Goal: Transaction & Acquisition: Purchase product/service

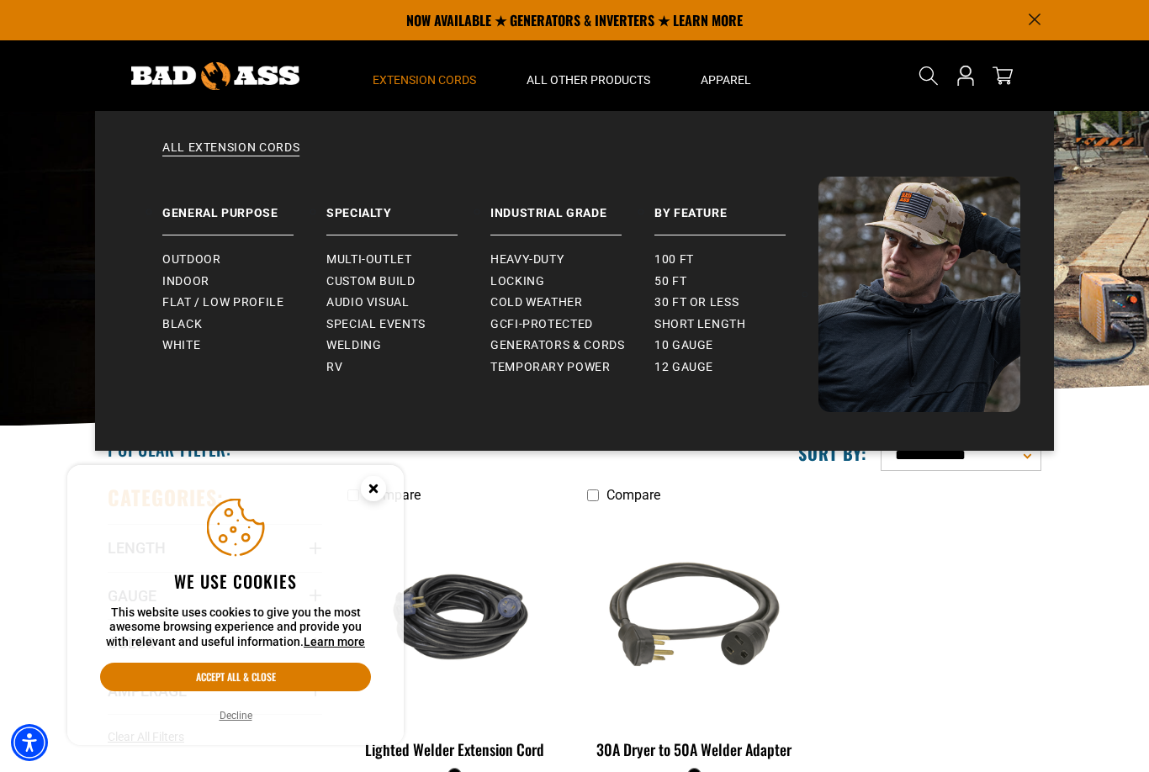
click at [413, 327] on span "Special Events" at bounding box center [375, 324] width 99 height 15
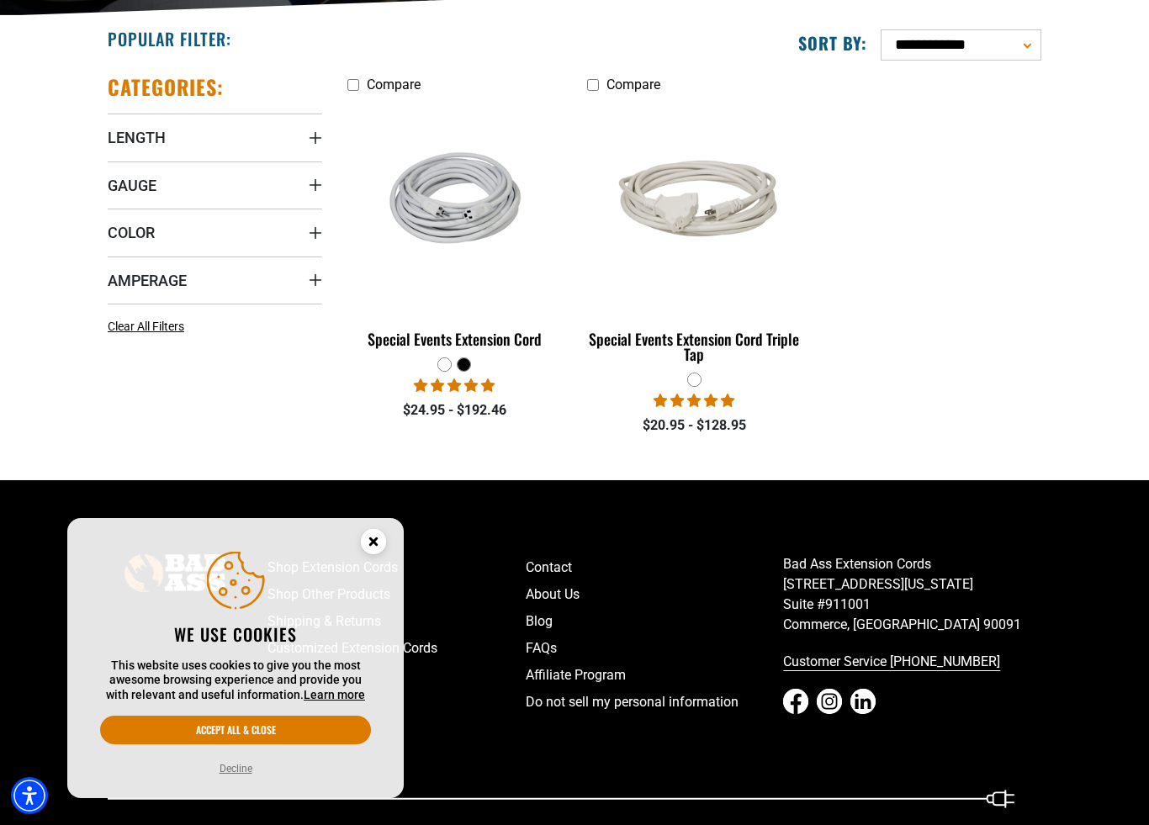
scroll to position [468, 0]
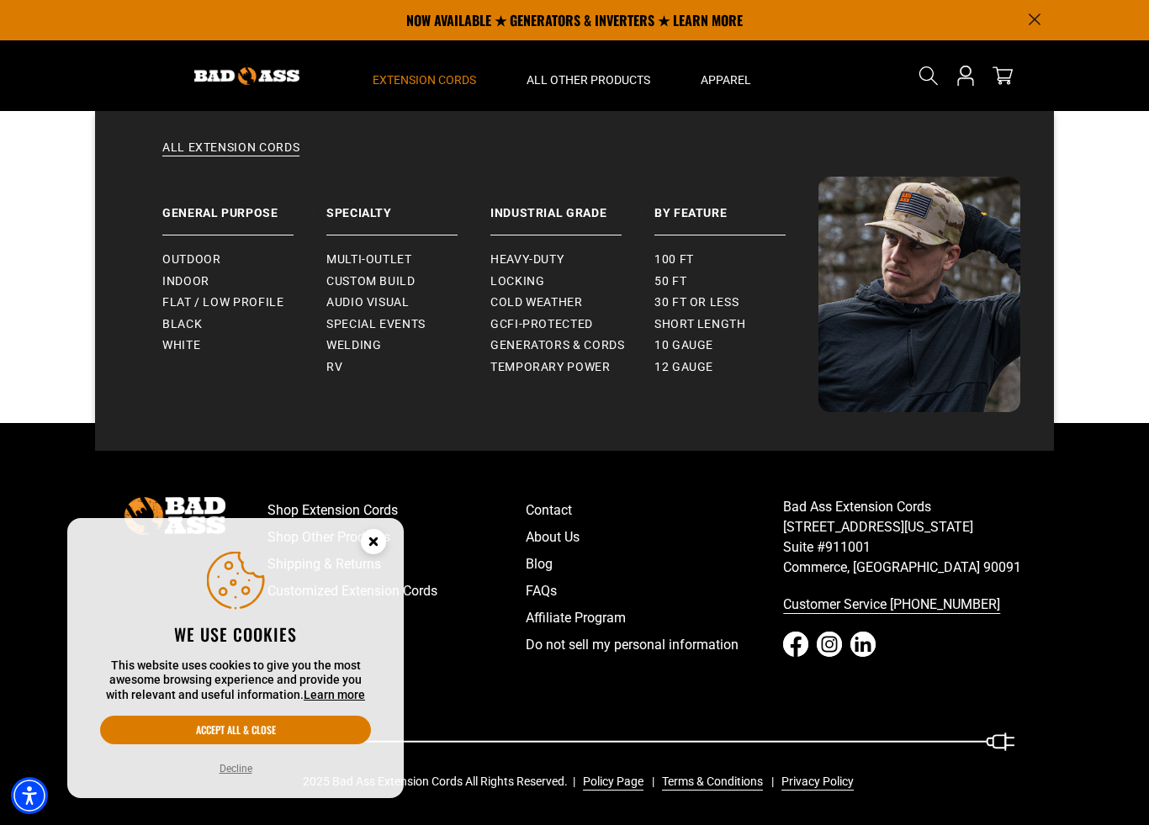
click at [389, 302] on span "Audio Visual" at bounding box center [367, 302] width 83 height 15
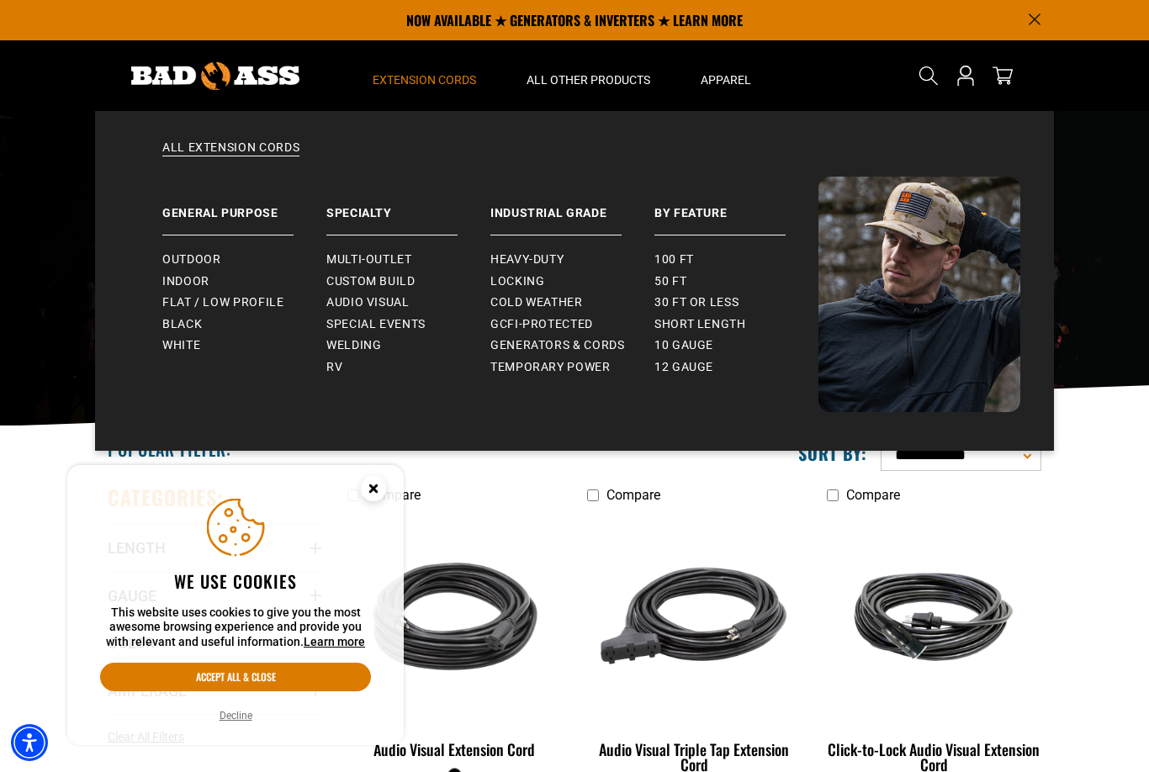
click at [402, 282] on span "Custom Build" at bounding box center [370, 281] width 89 height 15
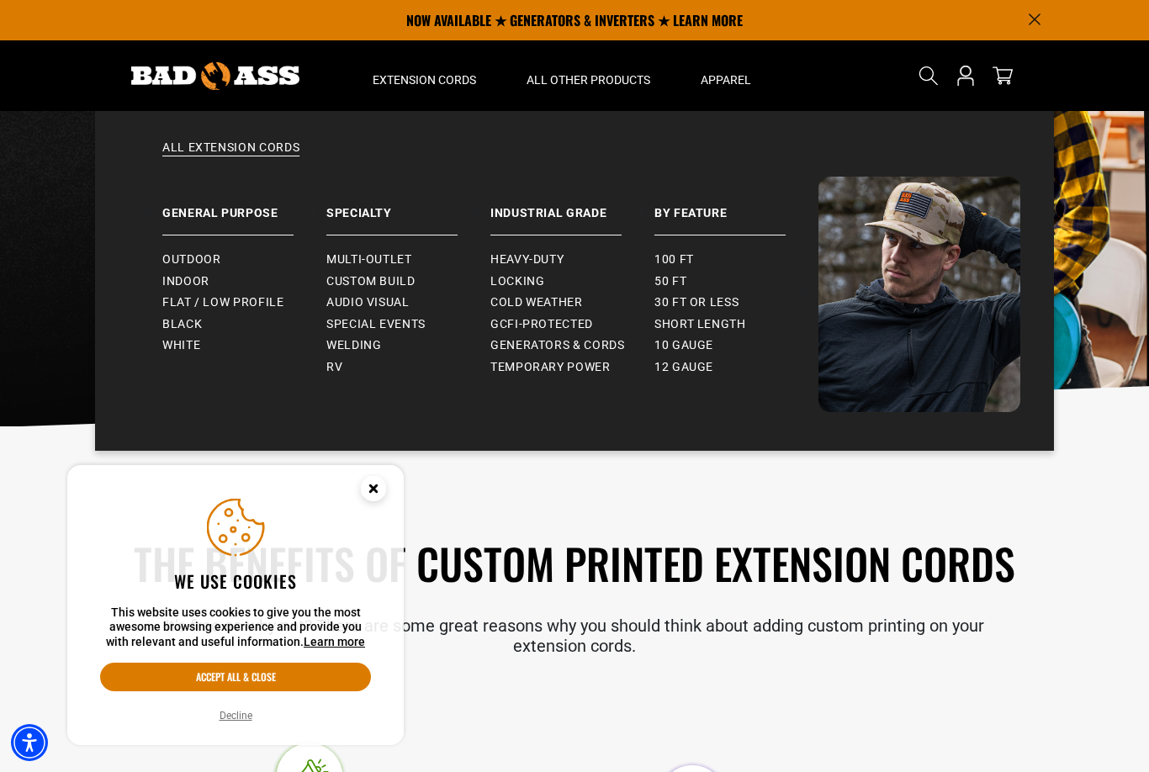
click at [405, 258] on span "Multi-Outlet" at bounding box center [369, 259] width 86 height 15
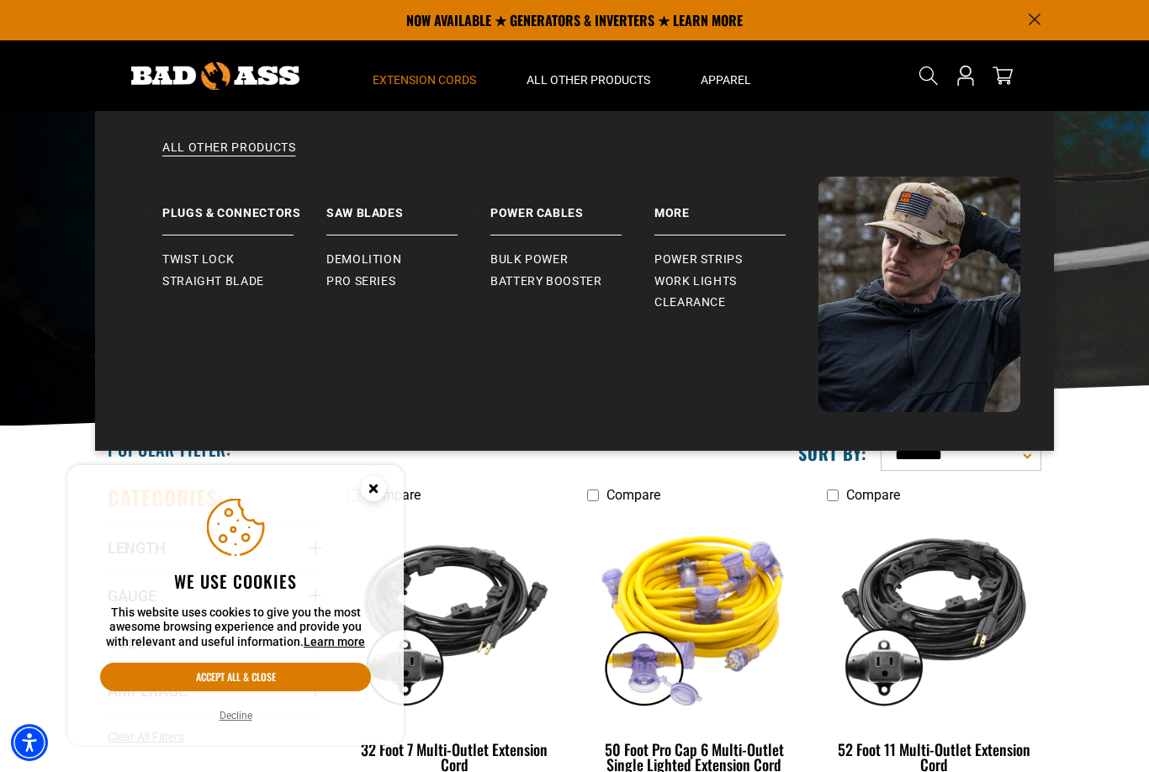
click at [193, 251] on link "Twist Lock" at bounding box center [244, 260] width 164 height 22
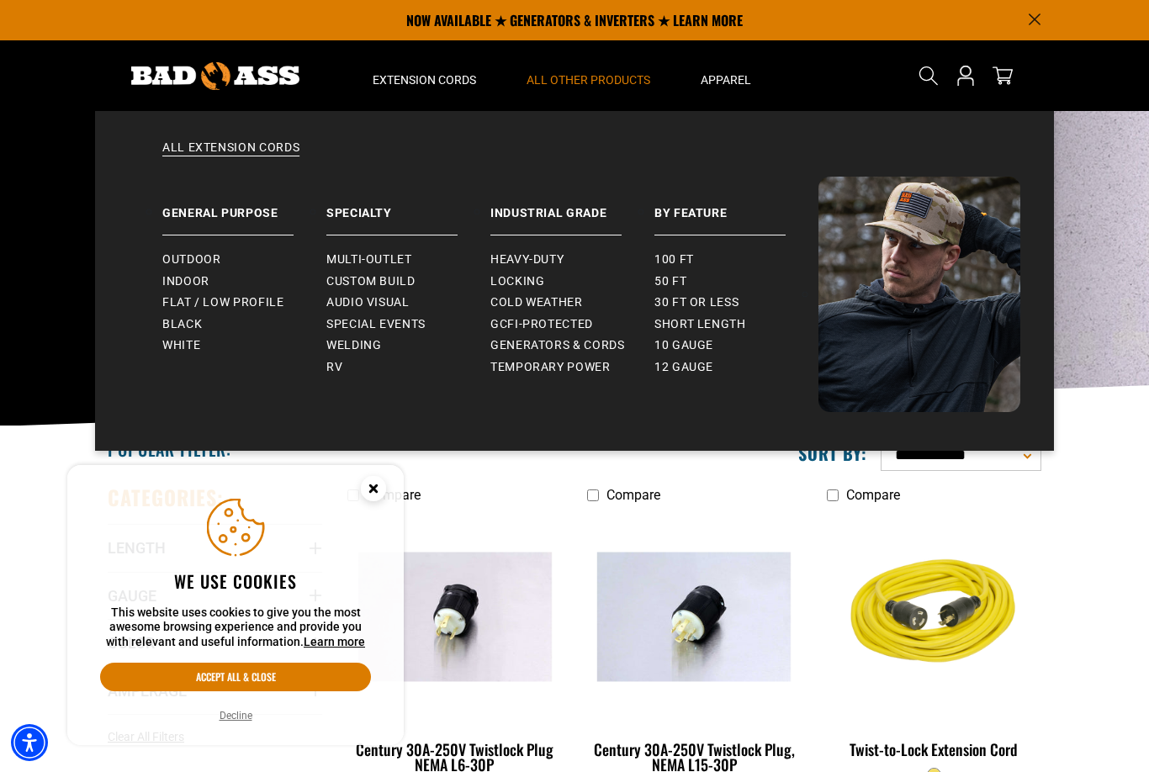
click at [579, 373] on link "Temporary Power" at bounding box center [572, 368] width 164 height 22
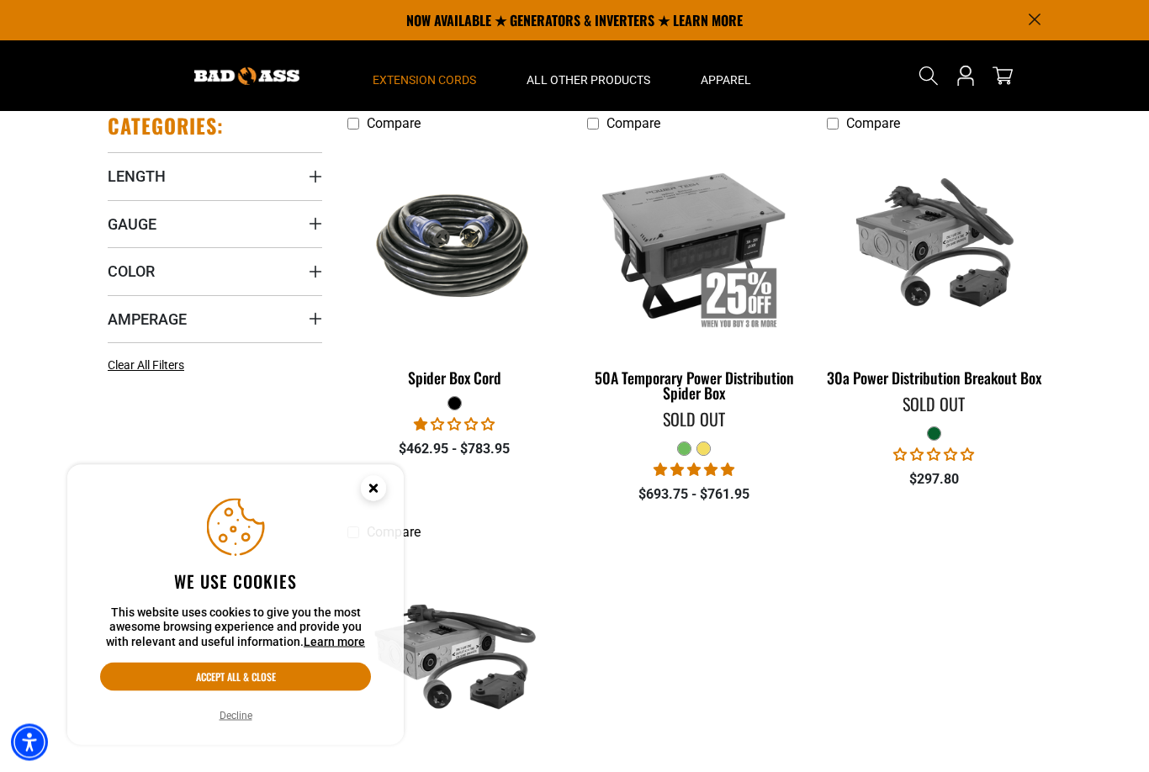
scroll to position [372, 0]
click at [713, 244] on img at bounding box center [694, 244] width 212 height 193
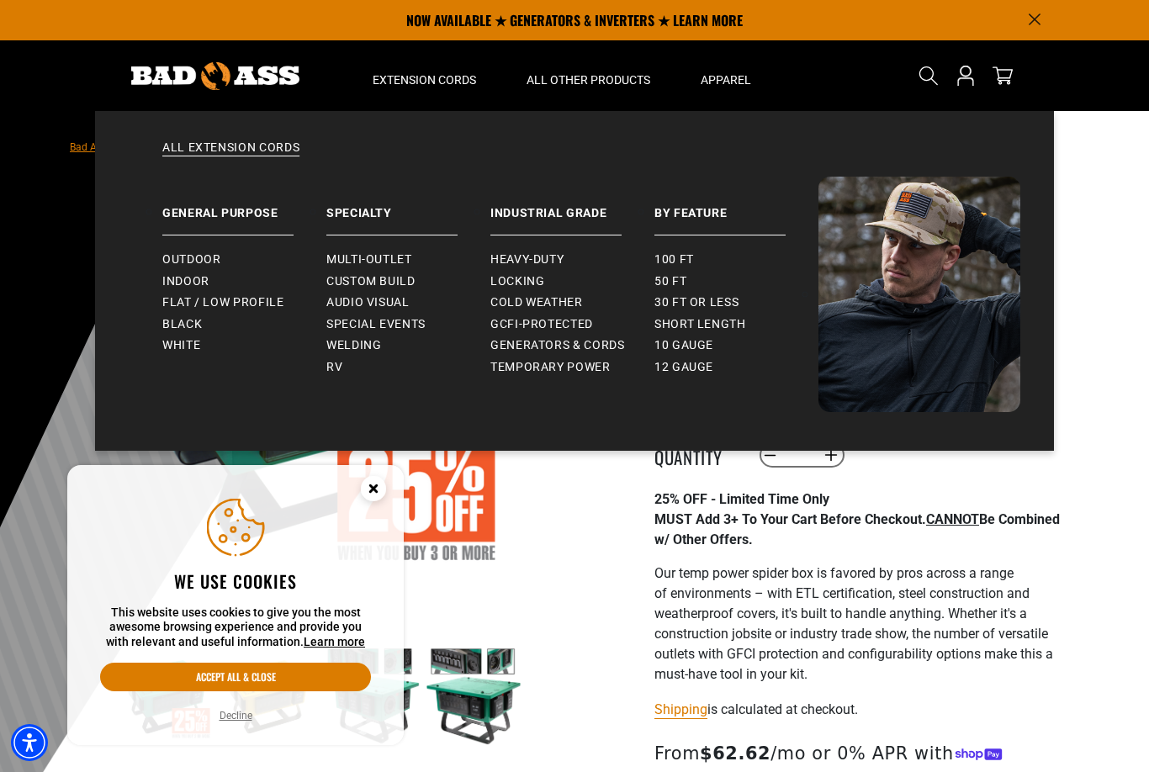
click at [528, 339] on span "Generators & Cords" at bounding box center [557, 345] width 135 height 15
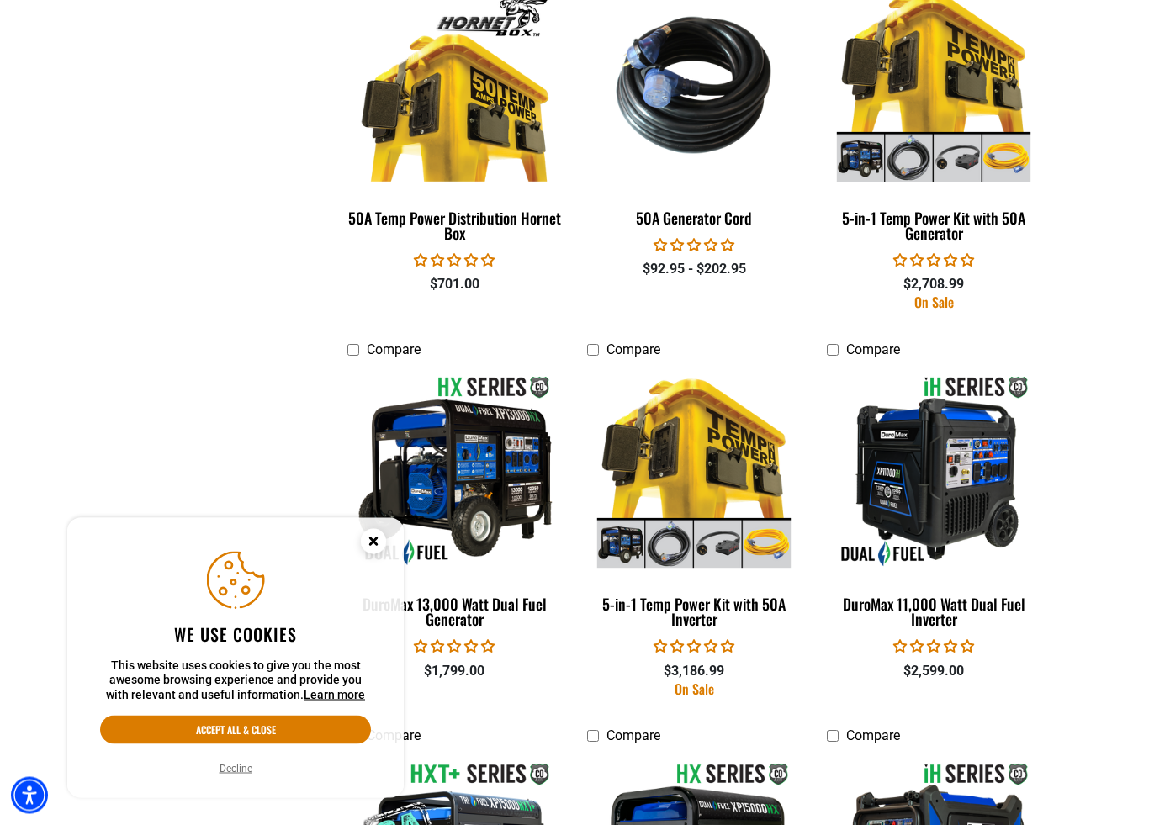
scroll to position [2553, 0]
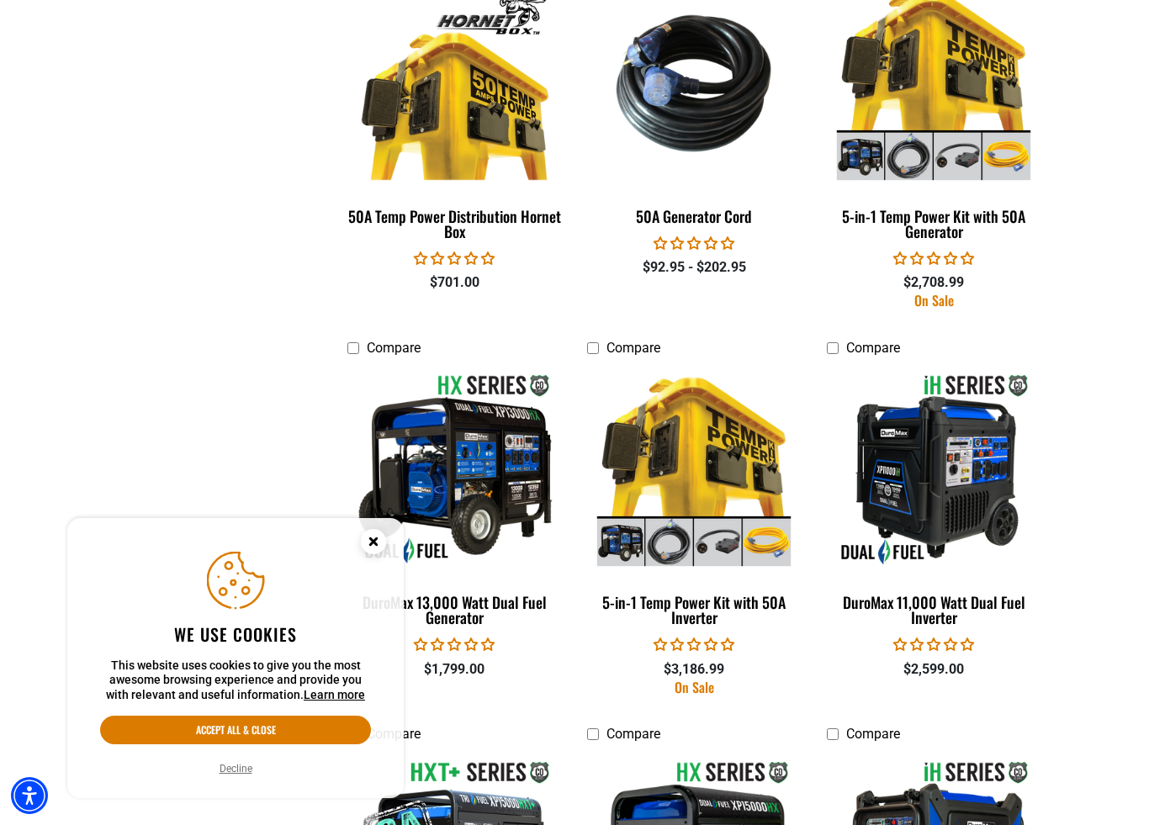
click at [442, 127] on img at bounding box center [455, 83] width 212 height 193
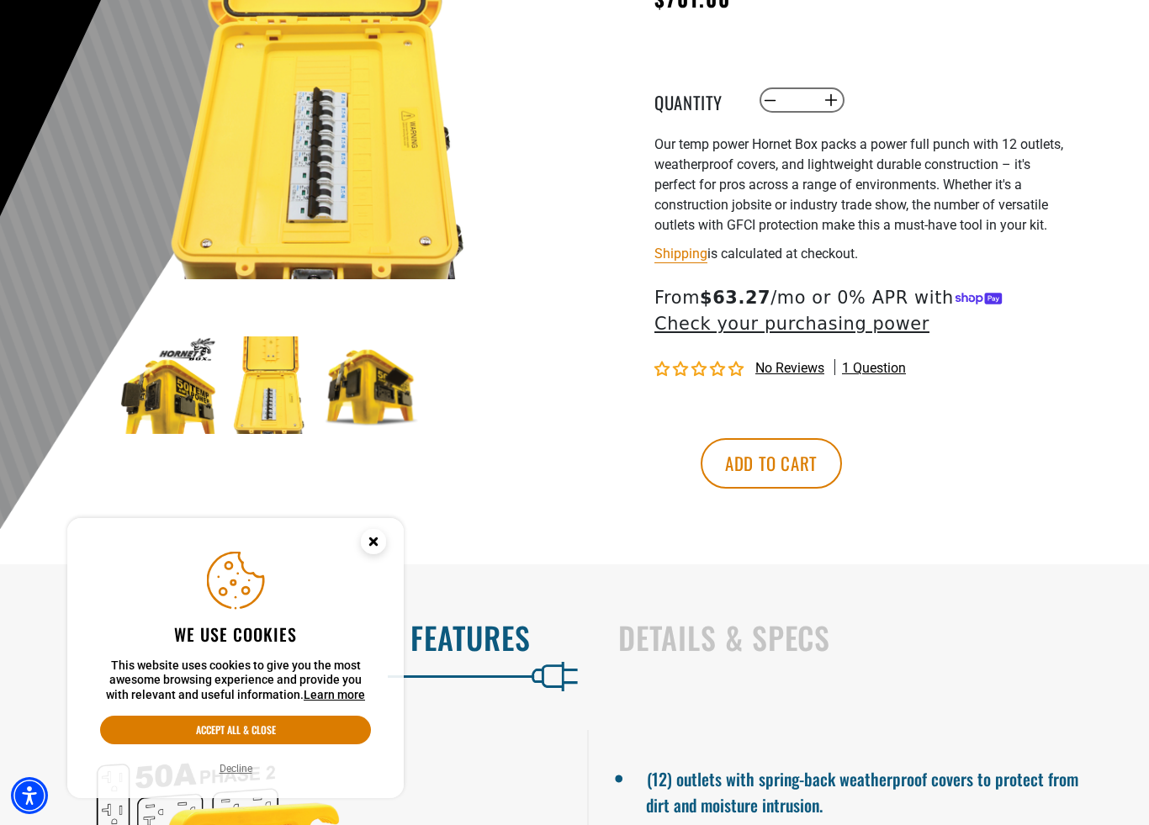
scroll to position [310, 0]
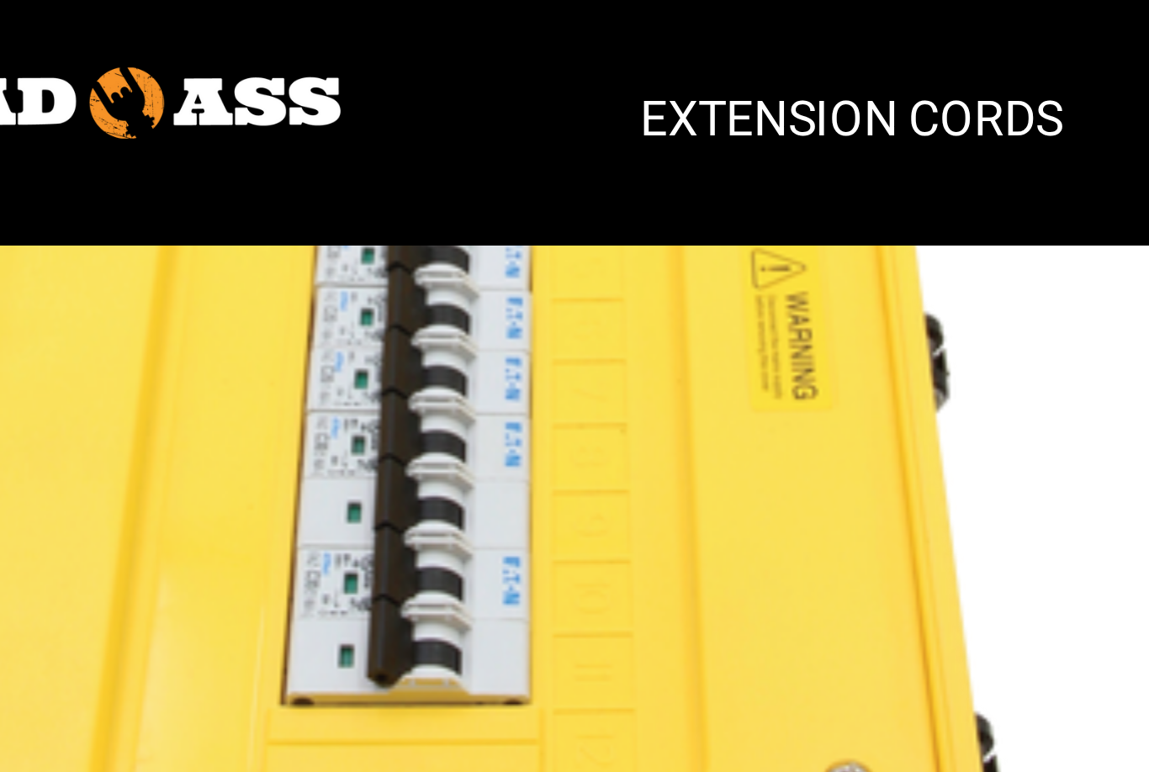
click at [151, 115] on img at bounding box center [320, 77] width 405 height 405
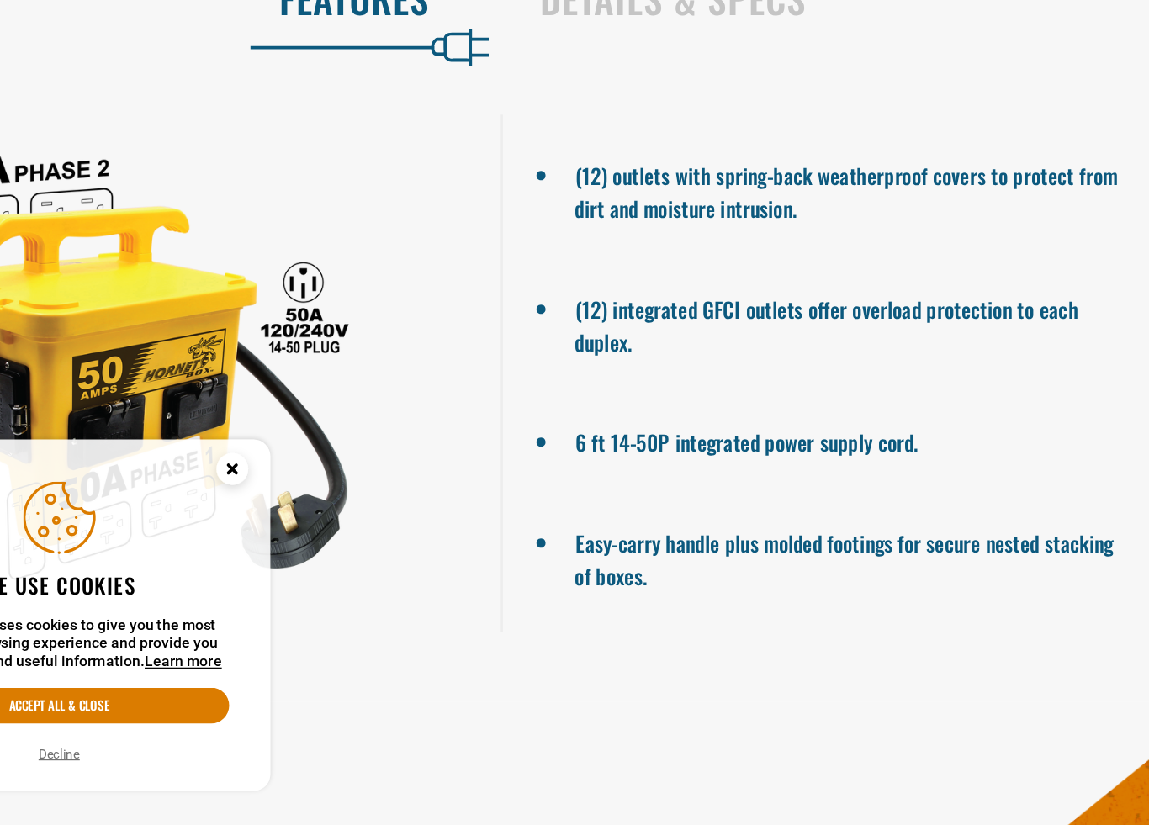
scroll to position [806, 0]
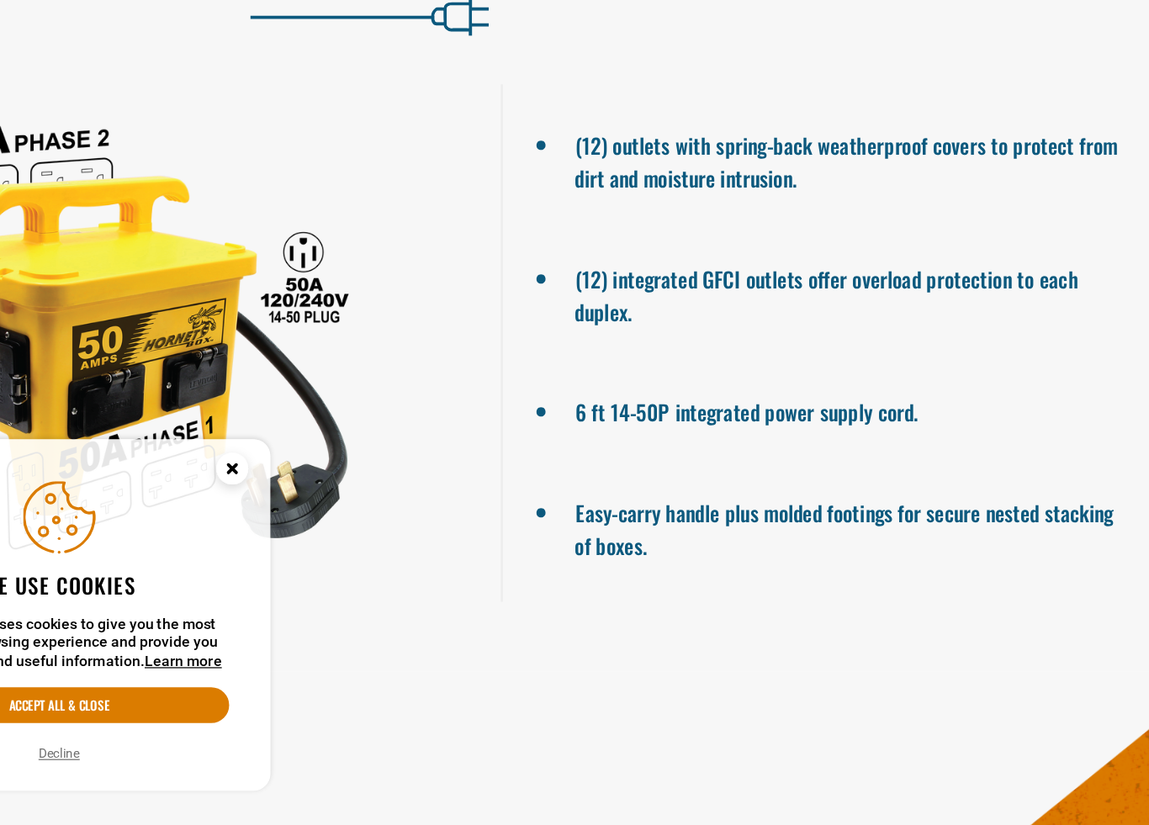
click at [370, 538] on icon "Close this option" at bounding box center [373, 541] width 6 height 6
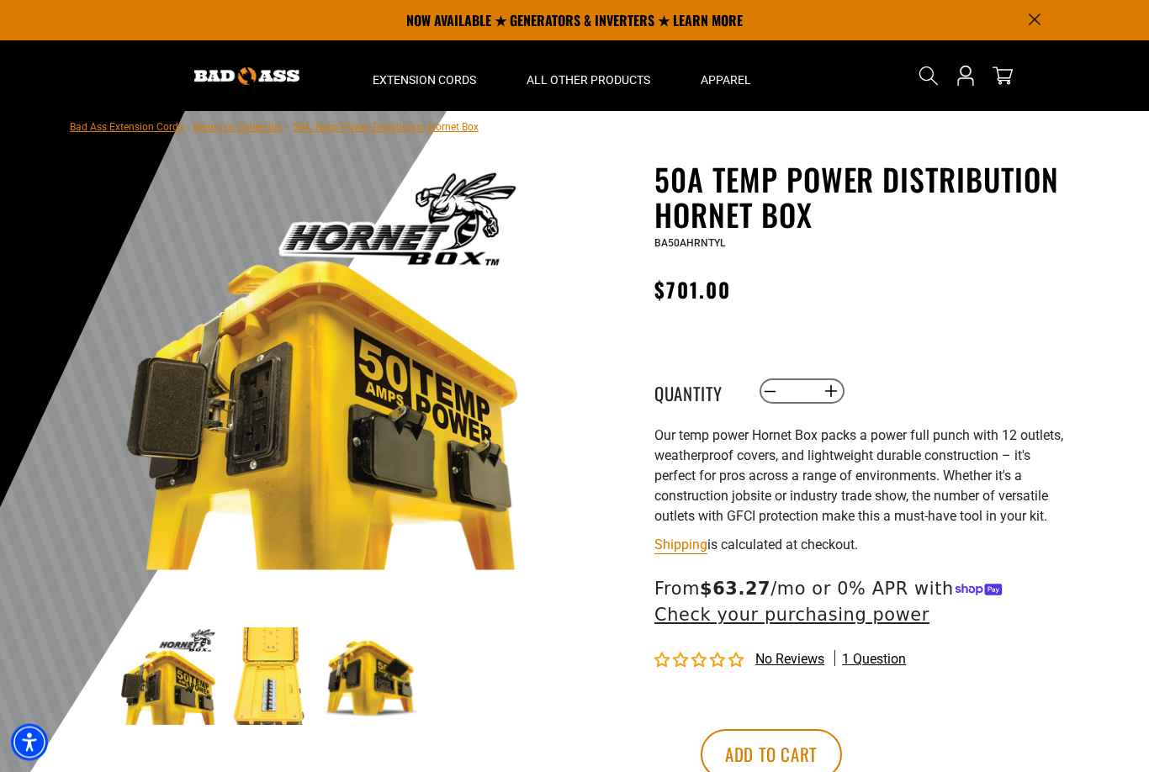
scroll to position [0, 0]
